Goal: Find specific page/section: Find specific page/section

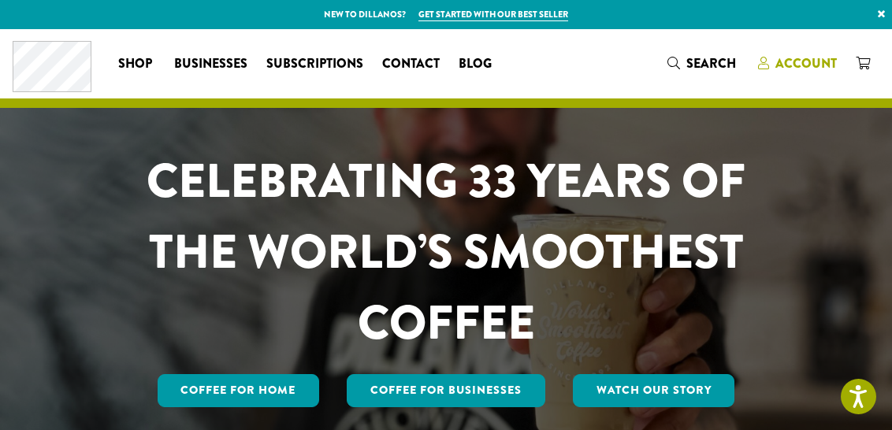
click at [773, 62] on span "Account" at bounding box center [797, 64] width 79 height 20
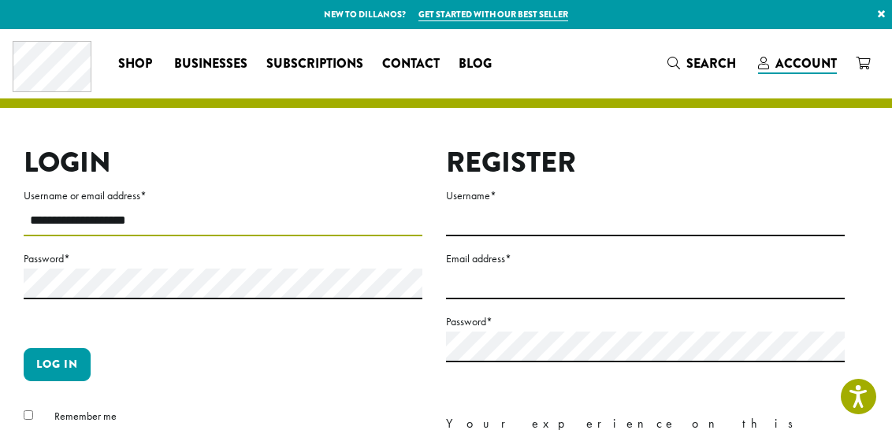
type input "**********"
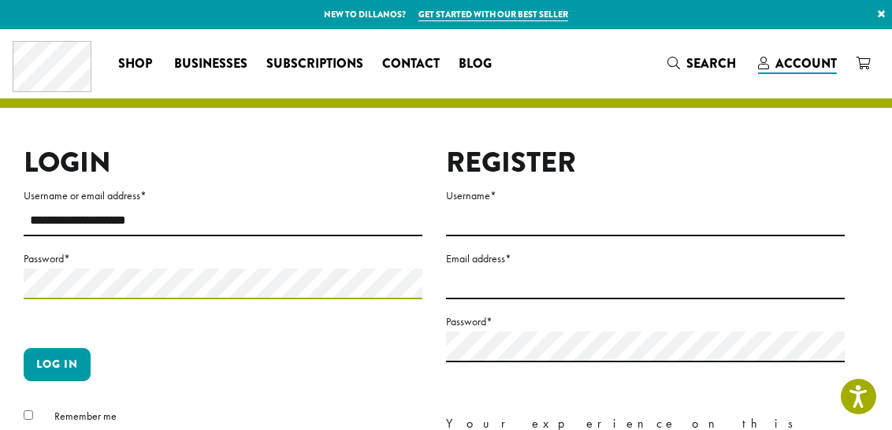
click at [57, 364] on button "Log in" at bounding box center [57, 364] width 67 height 33
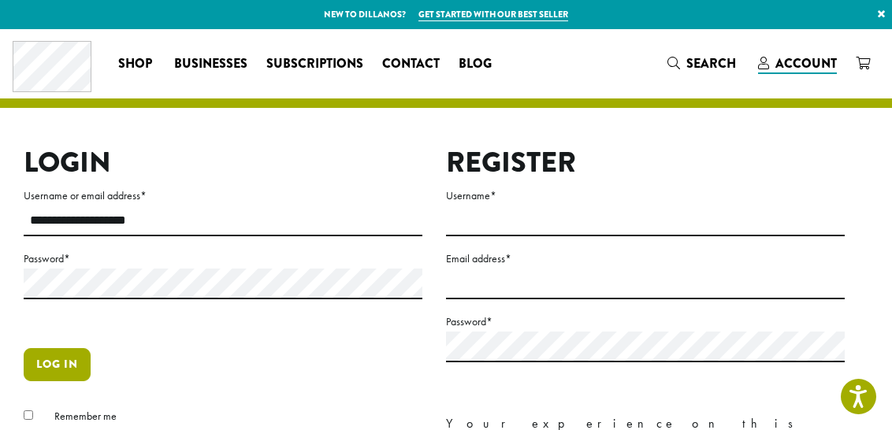
click at [61, 370] on button "Log in" at bounding box center [57, 364] width 67 height 33
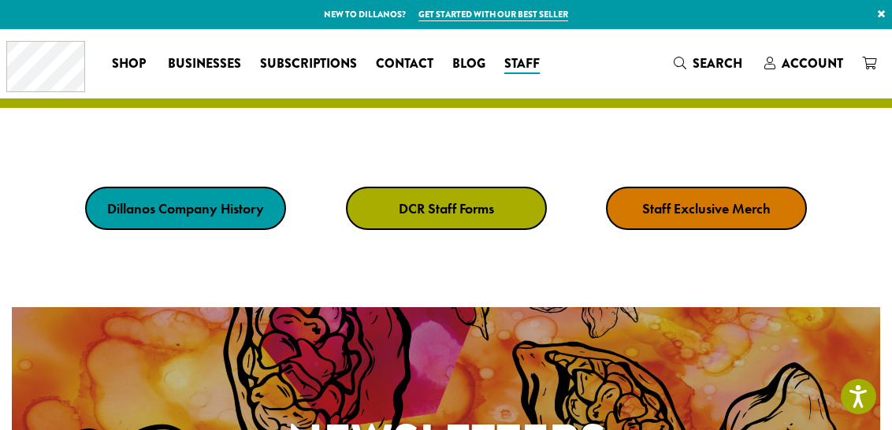
drag, startPoint x: 201, startPoint y: 214, endPoint x: 235, endPoint y: 208, distance: 34.5
click at [479, 205] on strong "DCR Staff Forms" at bounding box center [446, 208] width 95 height 18
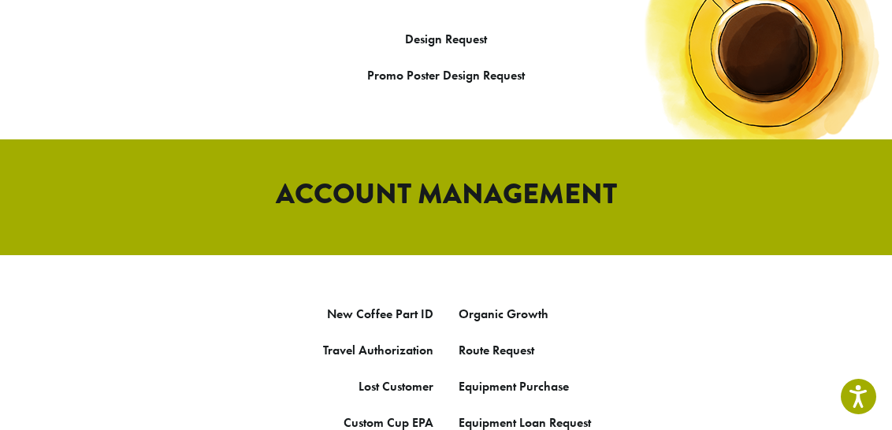
scroll to position [778, 0]
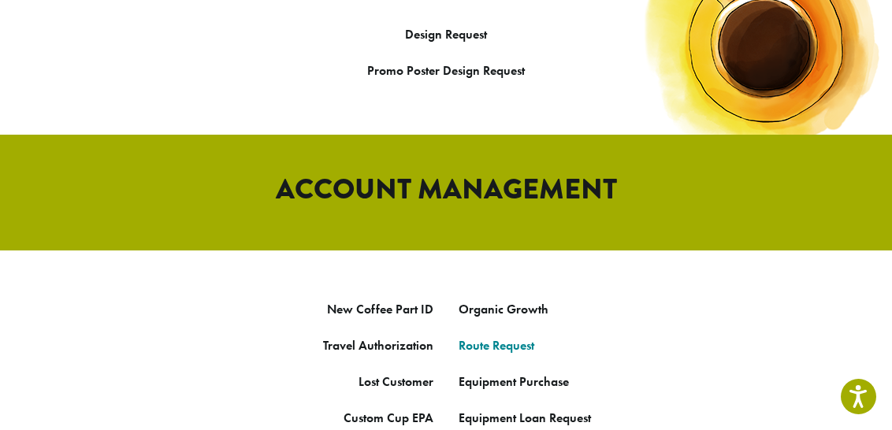
click at [516, 337] on strong "Route Request" at bounding box center [496, 345] width 76 height 17
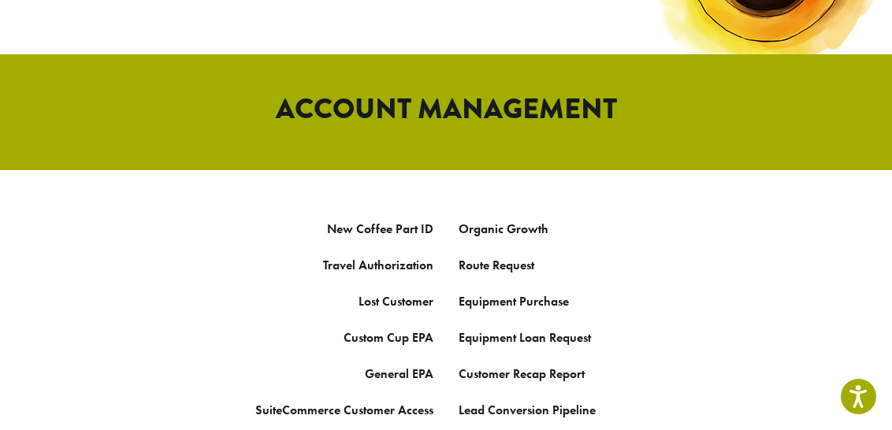
scroll to position [874, 0]
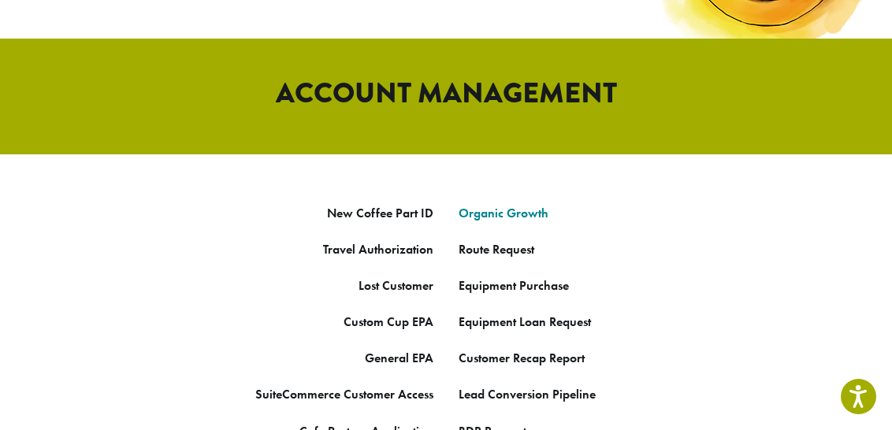
click at [513, 205] on link "Organic Growth" at bounding box center [503, 213] width 90 height 17
